Goal: Information Seeking & Learning: Learn about a topic

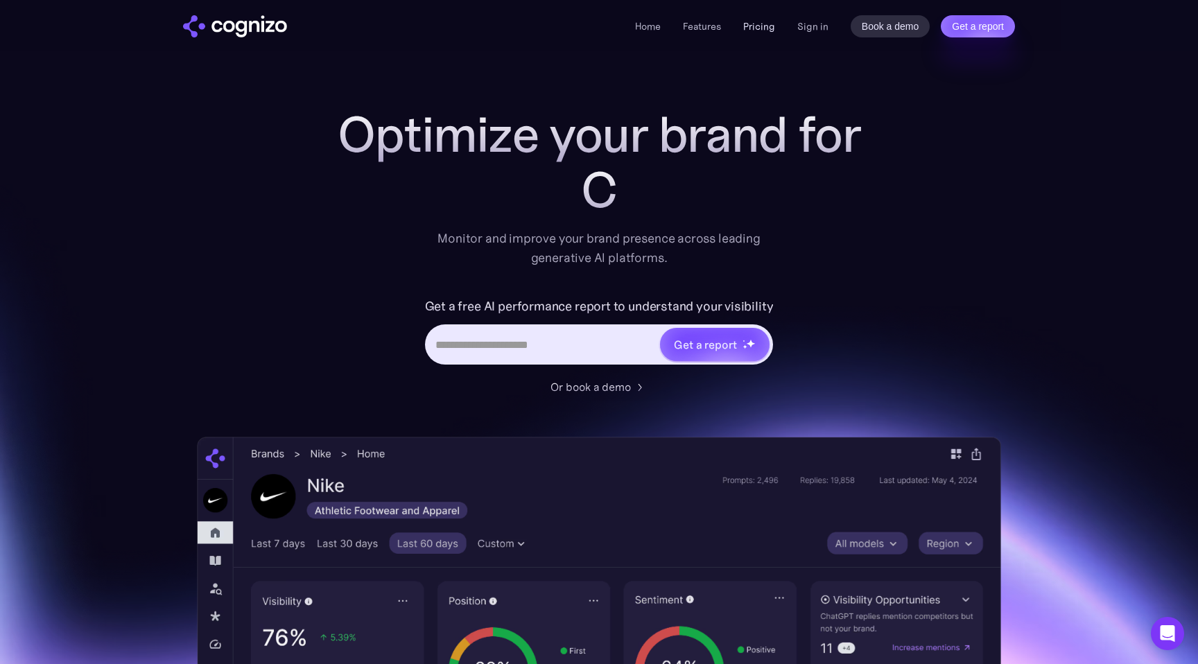
click at [765, 20] on link "Pricing" at bounding box center [759, 26] width 32 height 12
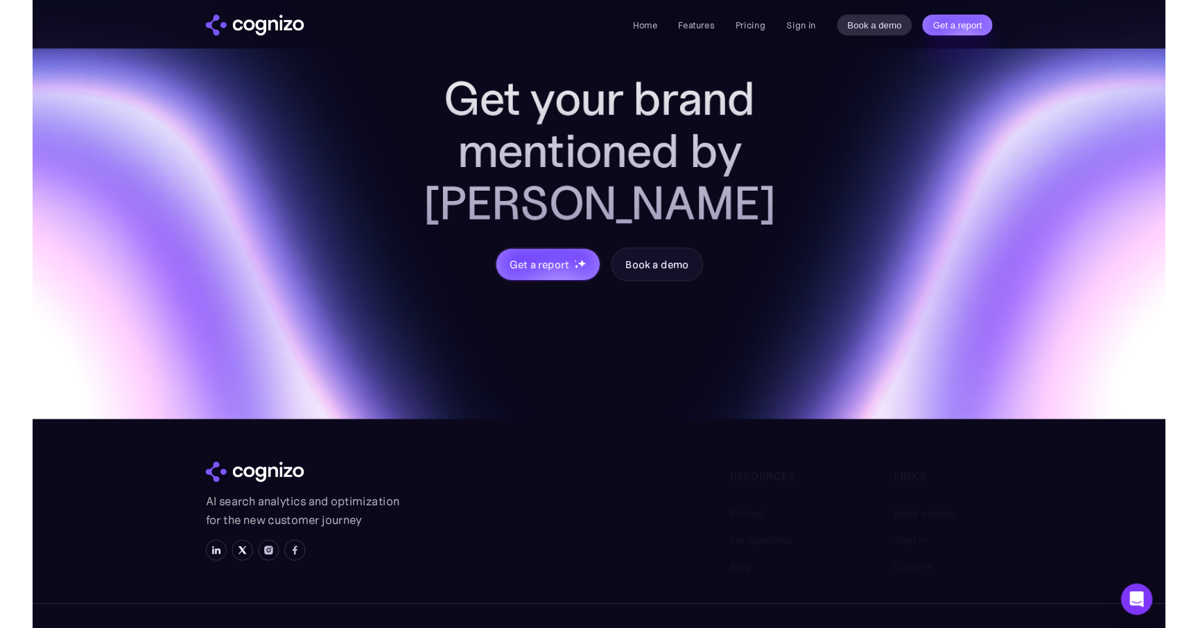
scroll to position [4136, 0]
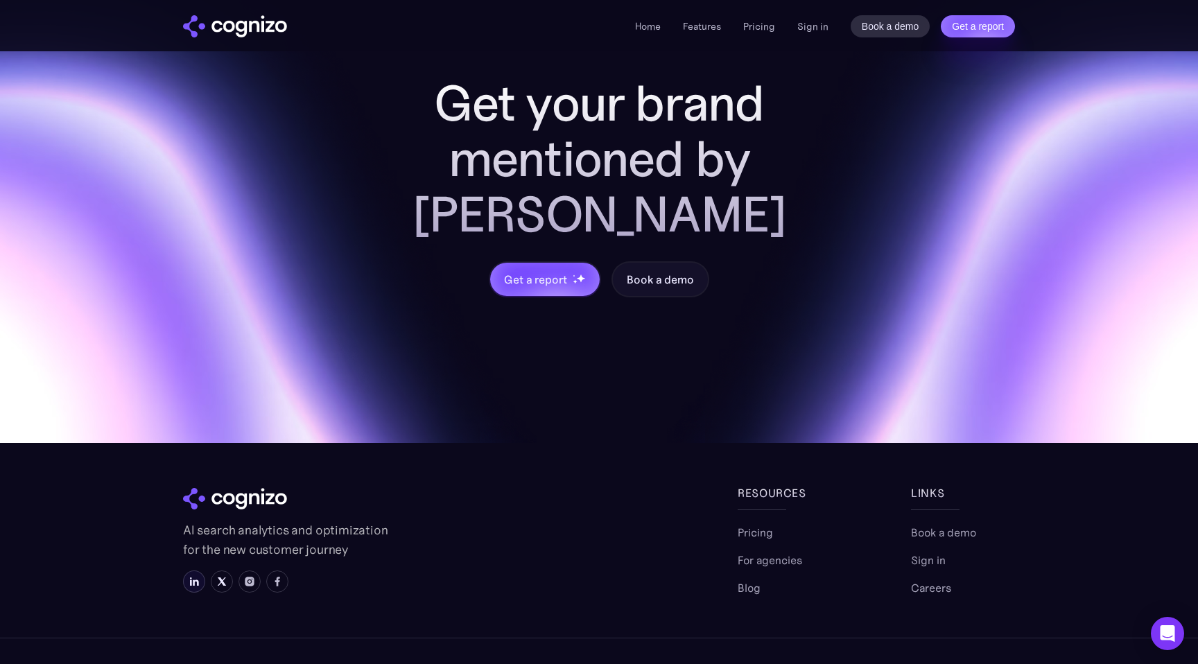
click at [194, 576] on img at bounding box center [194, 581] width 11 height 11
click at [251, 576] on img at bounding box center [249, 581] width 11 height 11
click at [198, 576] on img at bounding box center [194, 581] width 11 height 11
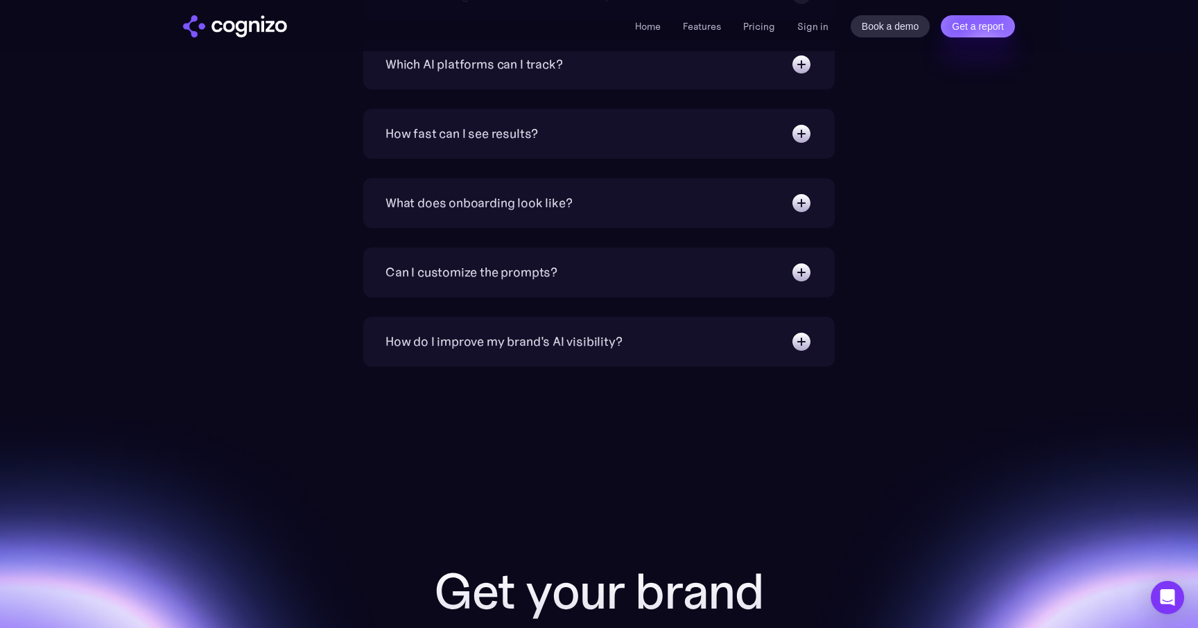
scroll to position [4172, 0]
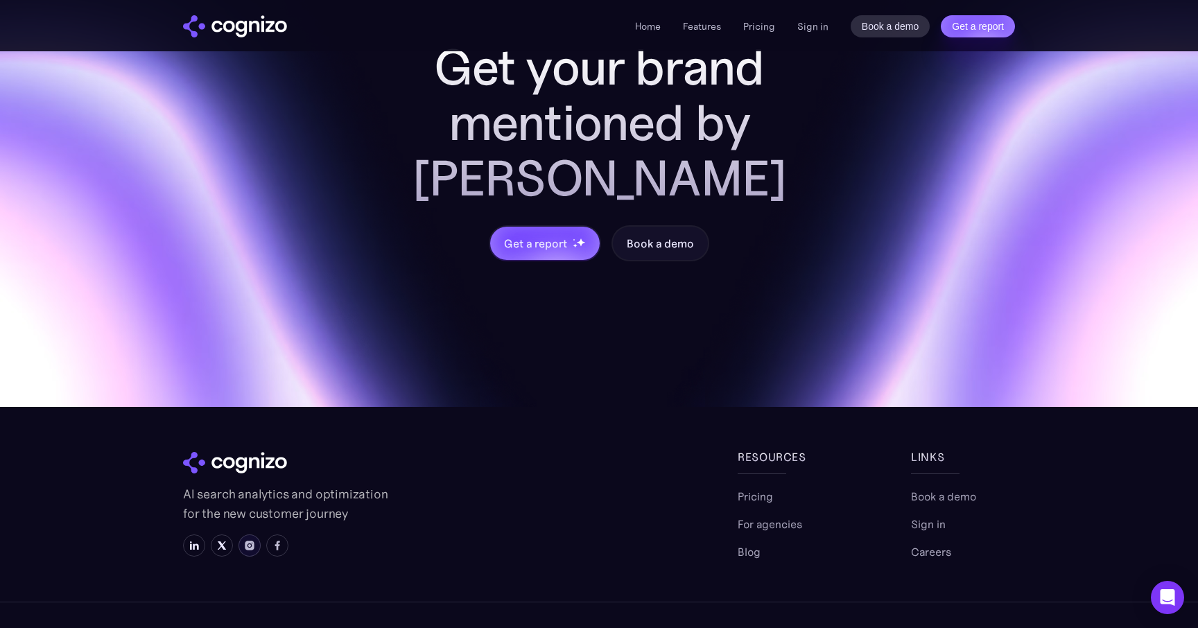
click at [248, 540] on img at bounding box center [249, 545] width 11 height 11
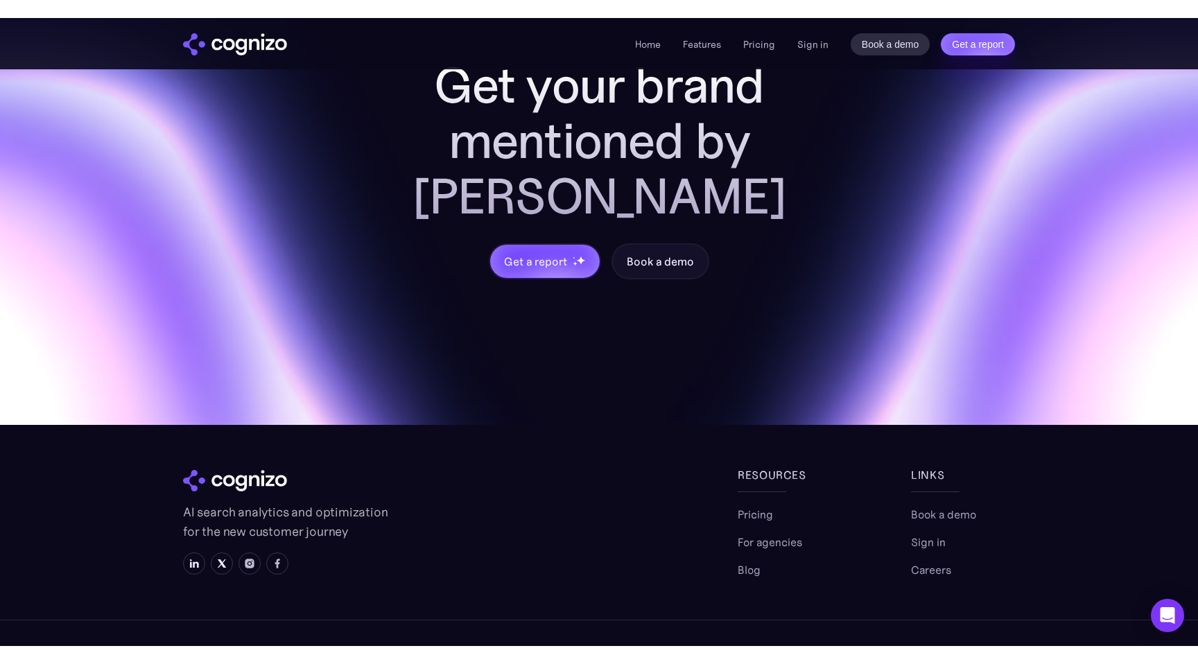
scroll to position [4136, 0]
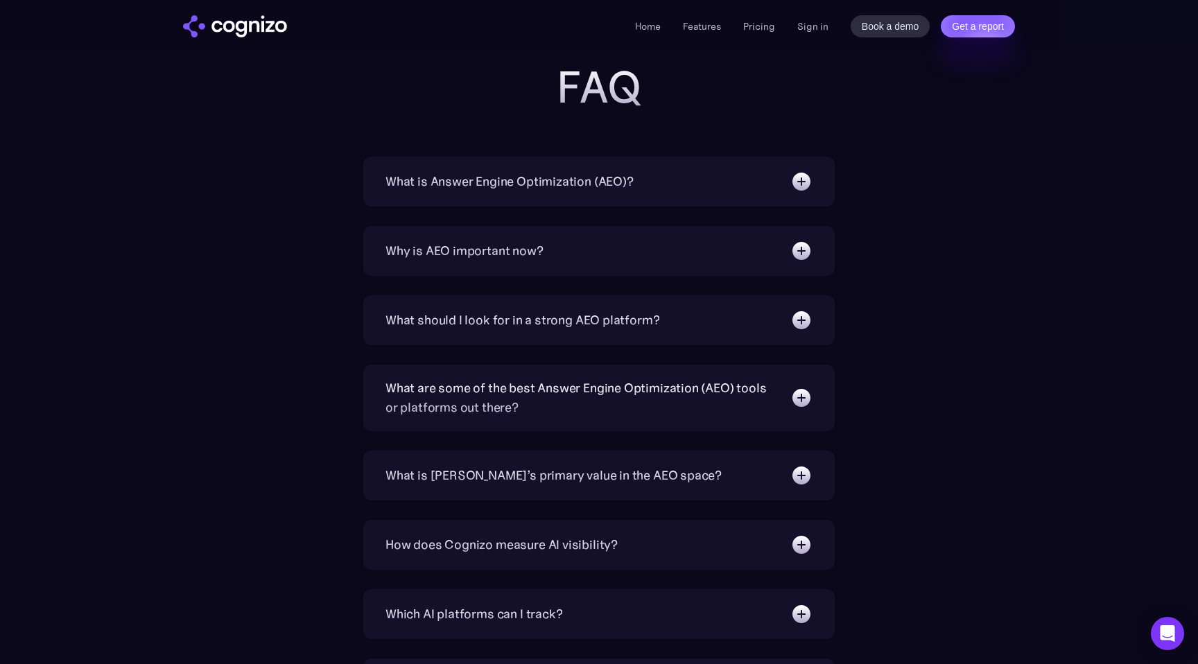
scroll to position [4388, 0]
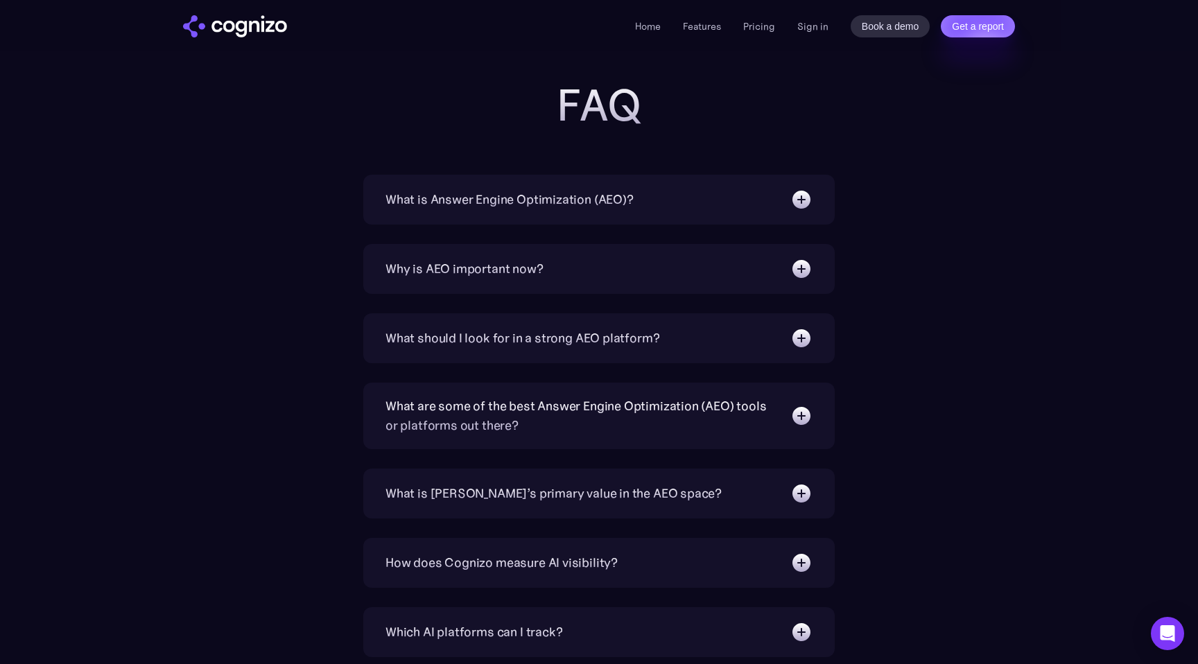
click at [530, 220] on div "What is Answer Engine Optimization (AEO)? AEO is a digital marketing strategy f…" at bounding box center [598, 200] width 471 height 50
click at [532, 197] on div "What is Answer Engine Optimization (AEO)?" at bounding box center [510, 199] width 248 height 19
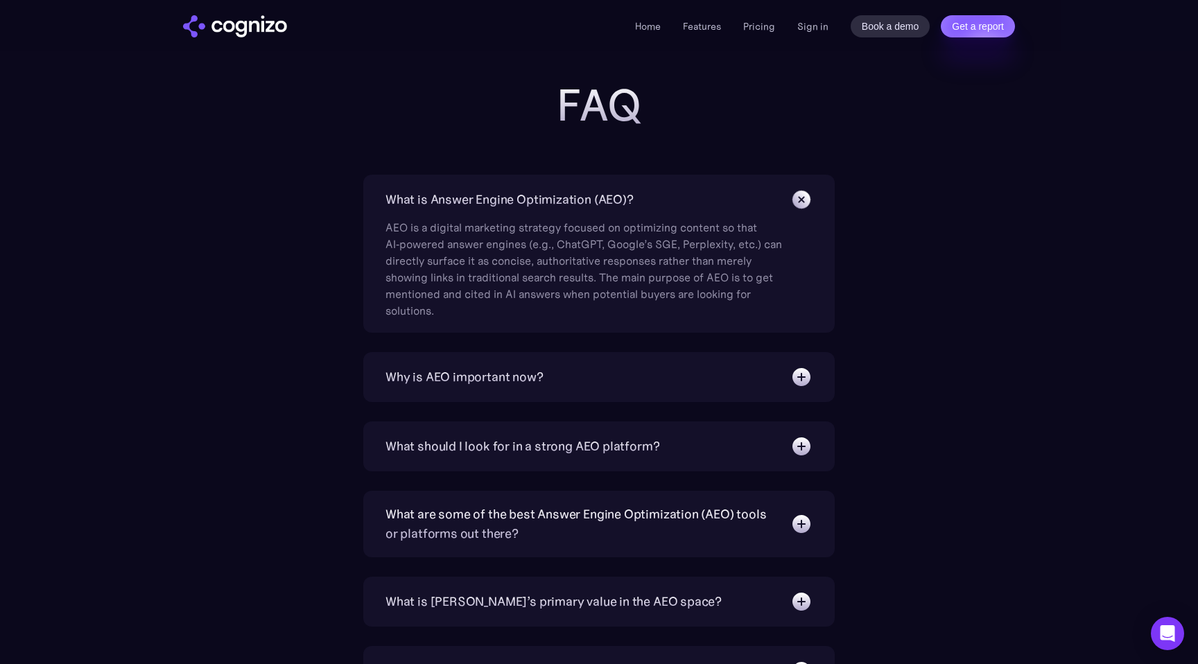
click at [487, 358] on div "Why is AEO important now? With increasing reliance on generative AI chatbots fo…" at bounding box center [598, 377] width 471 height 50
click at [487, 373] on div "Why is AEO important now?" at bounding box center [465, 376] width 158 height 19
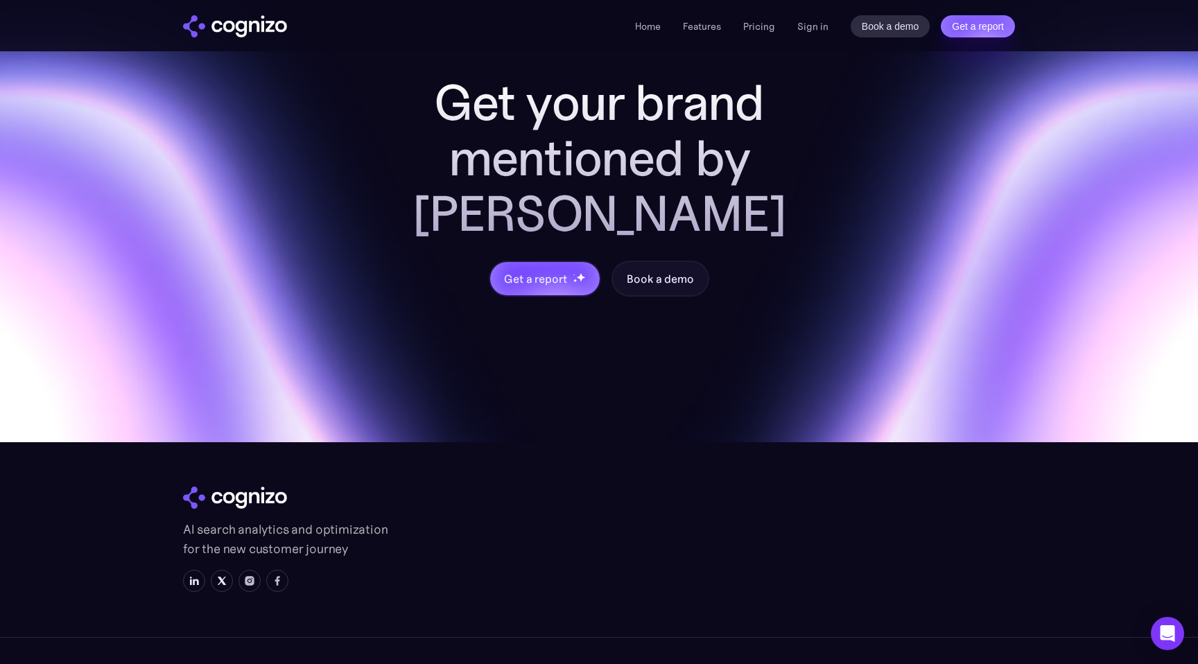
scroll to position [5644, 0]
click at [935, 580] on link "Careers" at bounding box center [931, 588] width 40 height 17
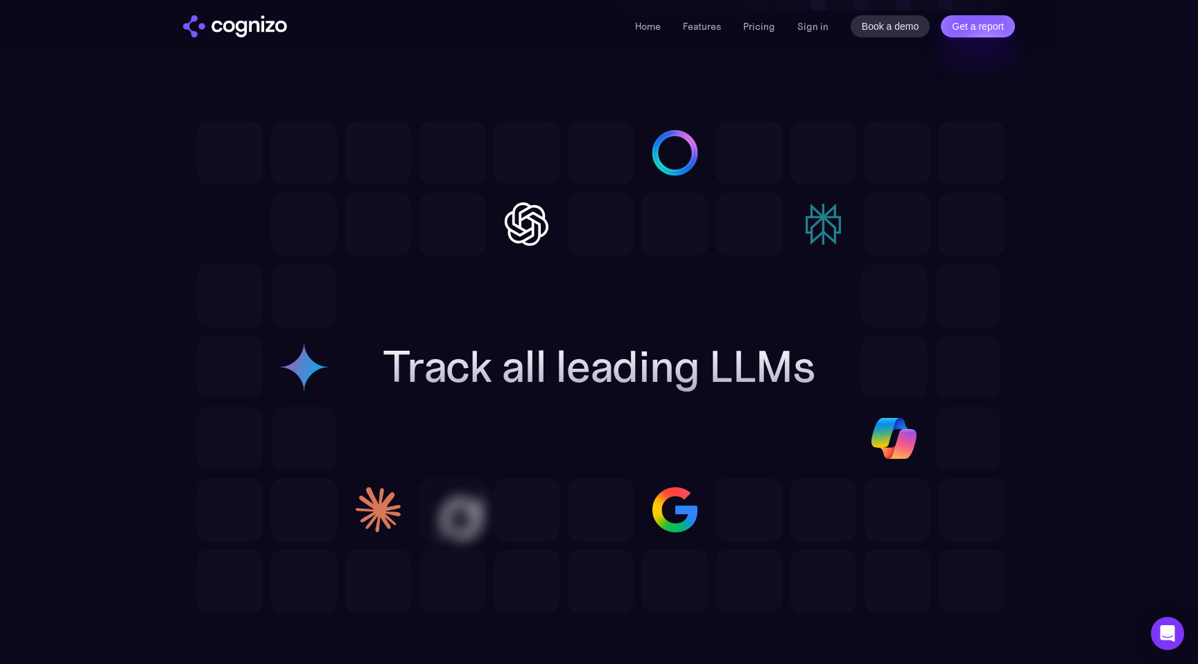
scroll to position [3766, 0]
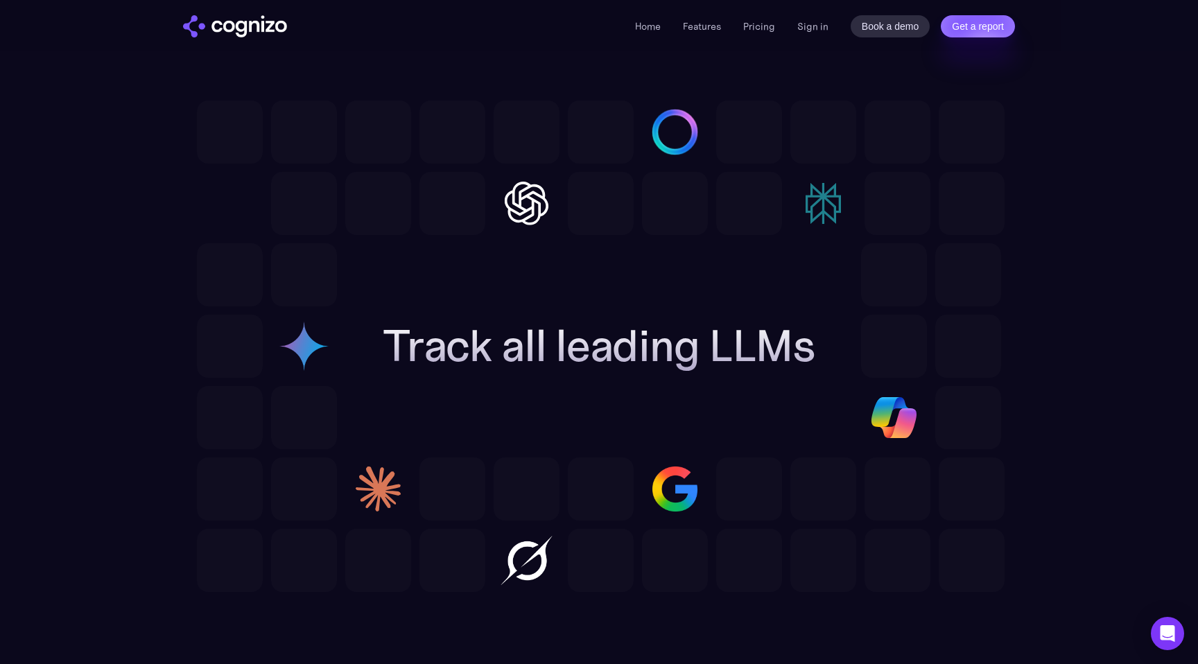
click at [313, 330] on img at bounding box center [304, 346] width 66 height 63
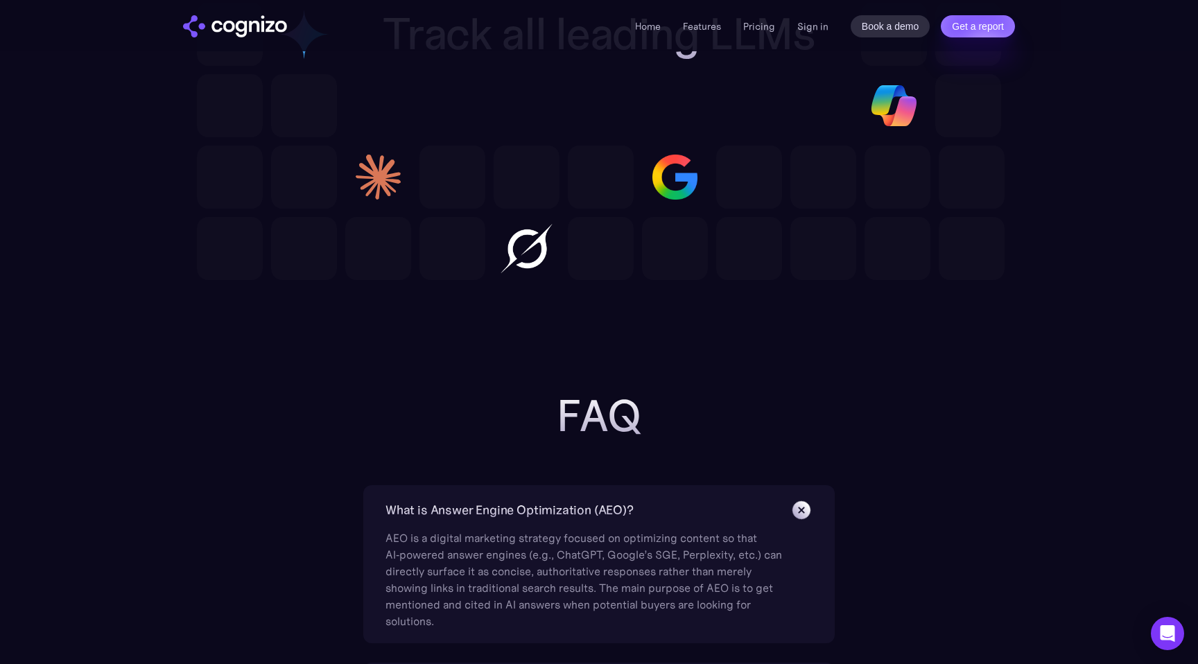
scroll to position [3929, 0]
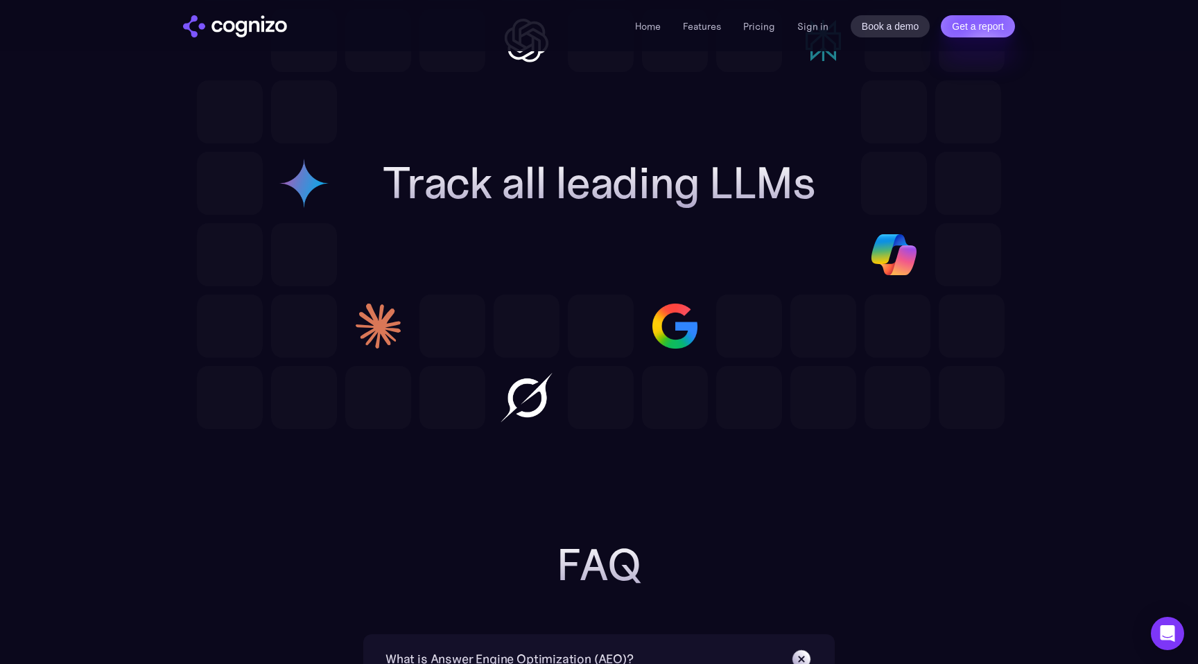
click at [500, 367] on img at bounding box center [527, 397] width 66 height 63
